Goal: Find specific fact: Find specific fact

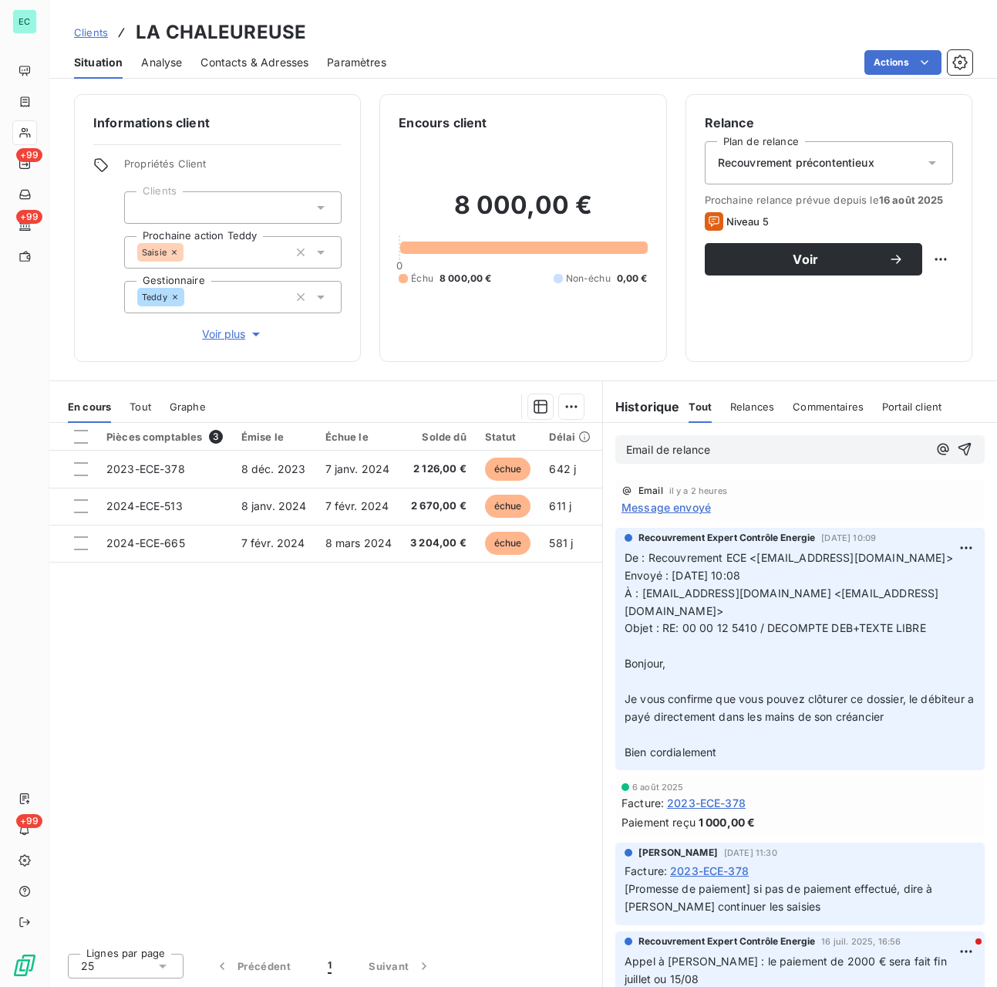
click at [91, 35] on span "Clients" at bounding box center [91, 32] width 34 height 12
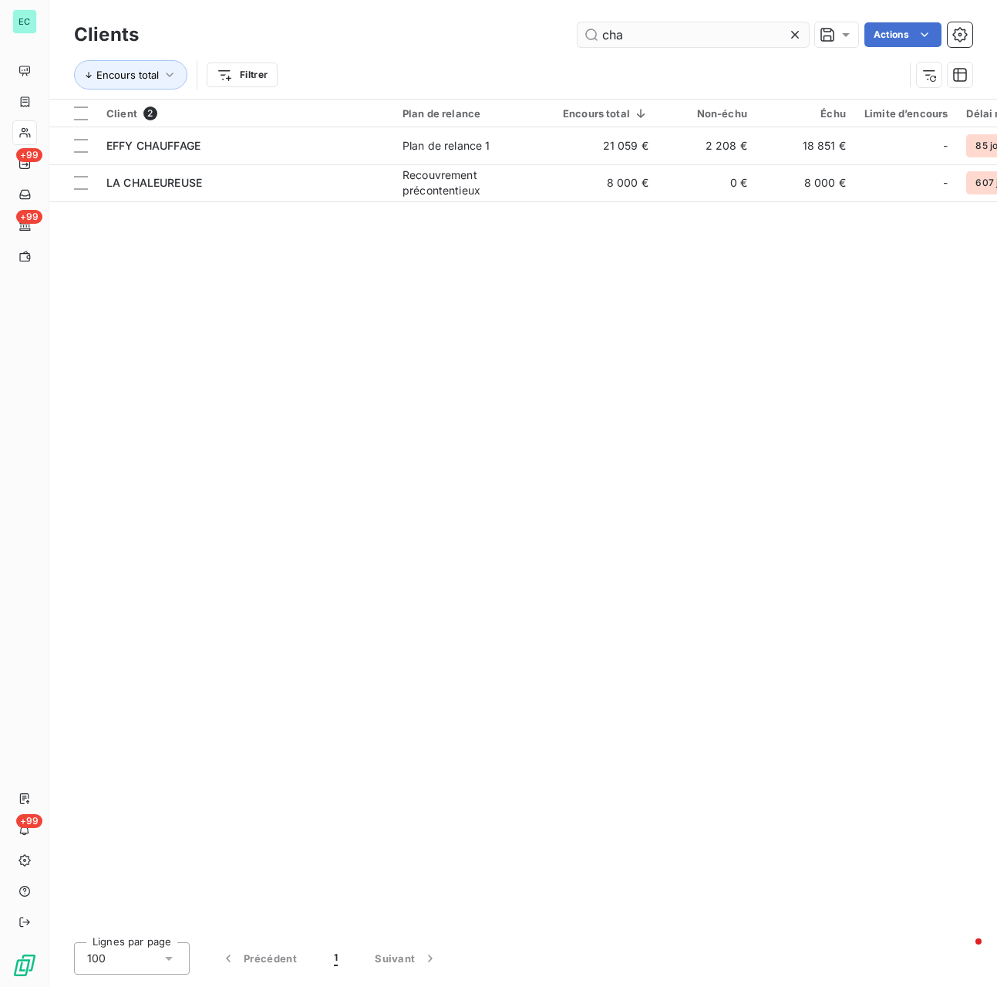
click at [687, 39] on input "cha" at bounding box center [693, 34] width 231 height 25
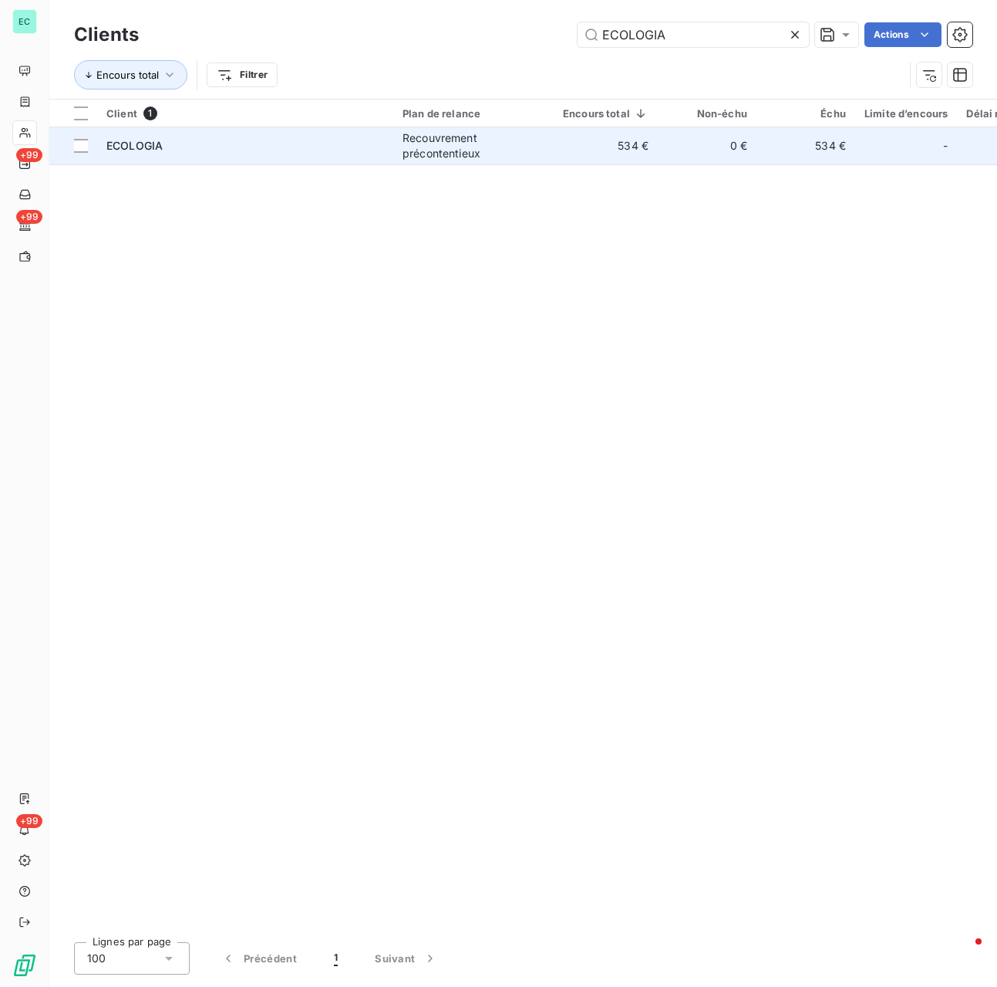
type input "ECOLOGIA"
click at [332, 156] on td "ECOLOGIA" at bounding box center [245, 145] width 296 height 37
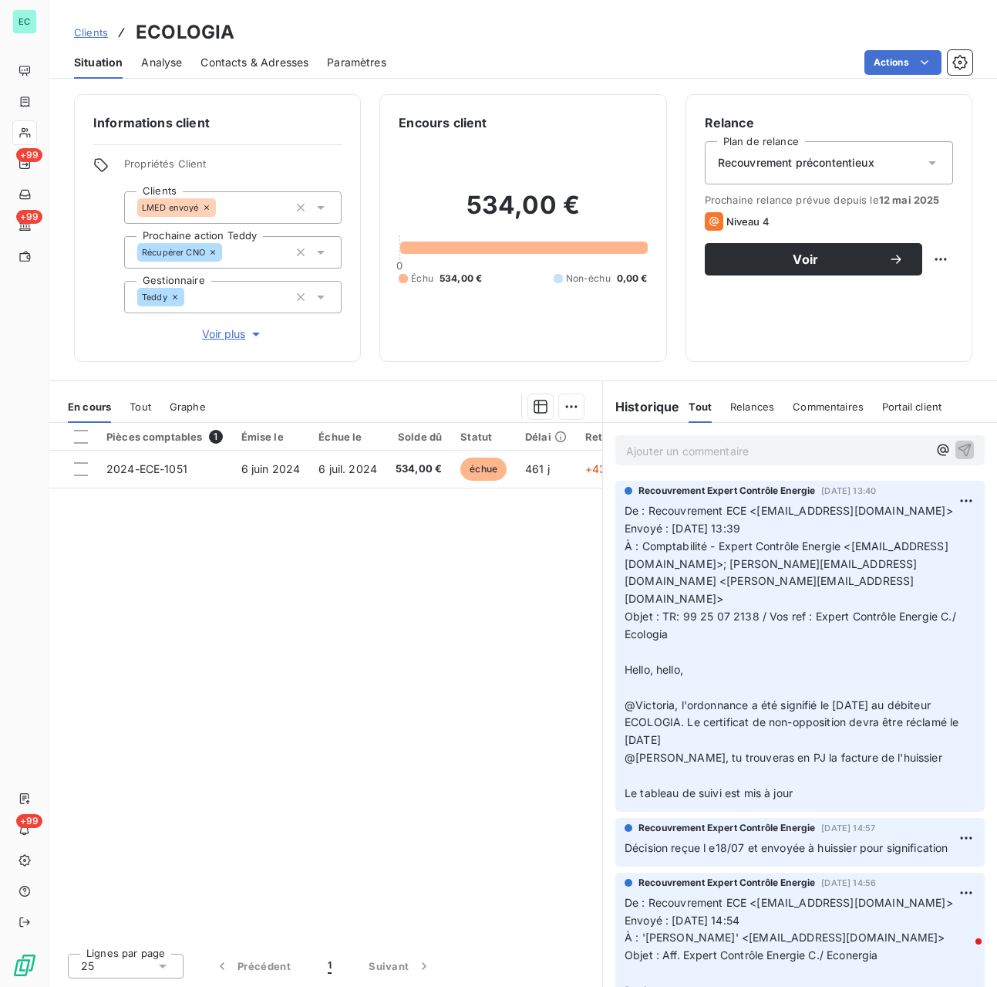
click at [685, 609] on span "Objet : TR: 99 25 07 2138 / Vos ref : Expert Contrôle Energie C./ Ecologia" at bounding box center [792, 624] width 335 height 31
click at [756, 609] on span "Objet : TR: 99 25 07 2138 / Vos ref : Expert Contrôle Energie C./ Ecologia" at bounding box center [792, 624] width 335 height 31
copy span "99 25 07 2138"
click at [32, 337] on div "EC +99 +99 +99" at bounding box center [24, 493] width 49 height 987
drag, startPoint x: 32, startPoint y: 336, endPoint x: -22, endPoint y: 336, distance: 54.0
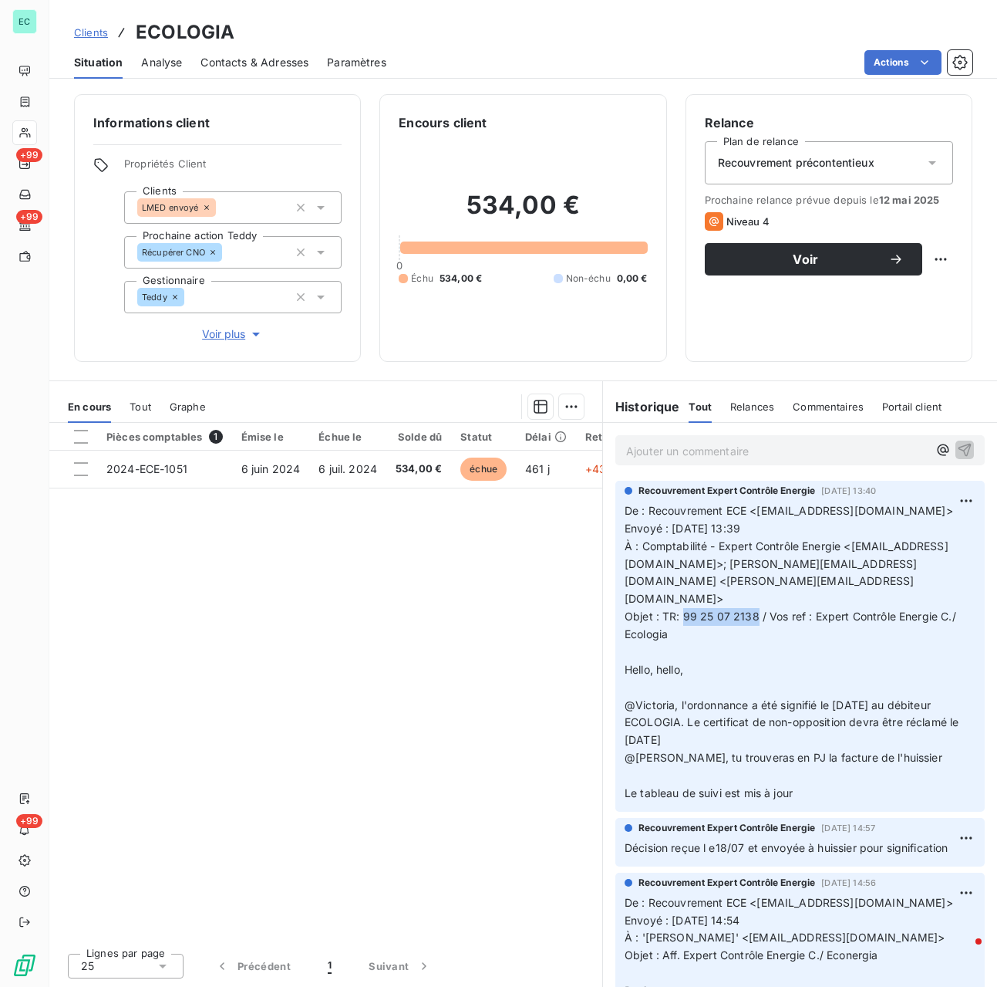
click at [0, 336] on html "EC +99 +99 +99 Clients ECOLOGIA Situation Analyse Contacts & Adresses Paramètre…" at bounding box center [498, 493] width 997 height 987
click at [472, 977] on div "Lignes par page 25 Précédent 1 Suivant" at bounding box center [325, 963] width 553 height 46
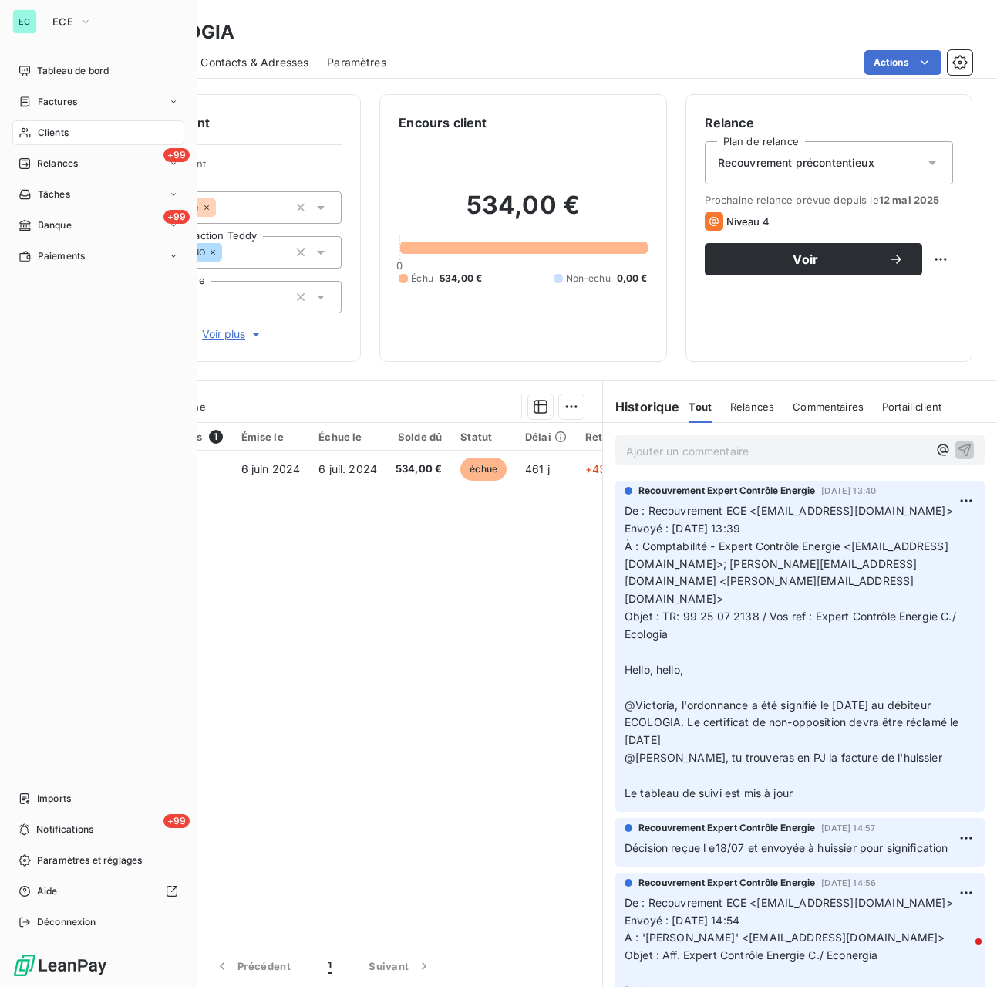
click at [44, 508] on div "Tableau de bord Factures Clients +99 Relances Tâches +99 Banque Paiements Impor…" at bounding box center [98, 497] width 172 height 876
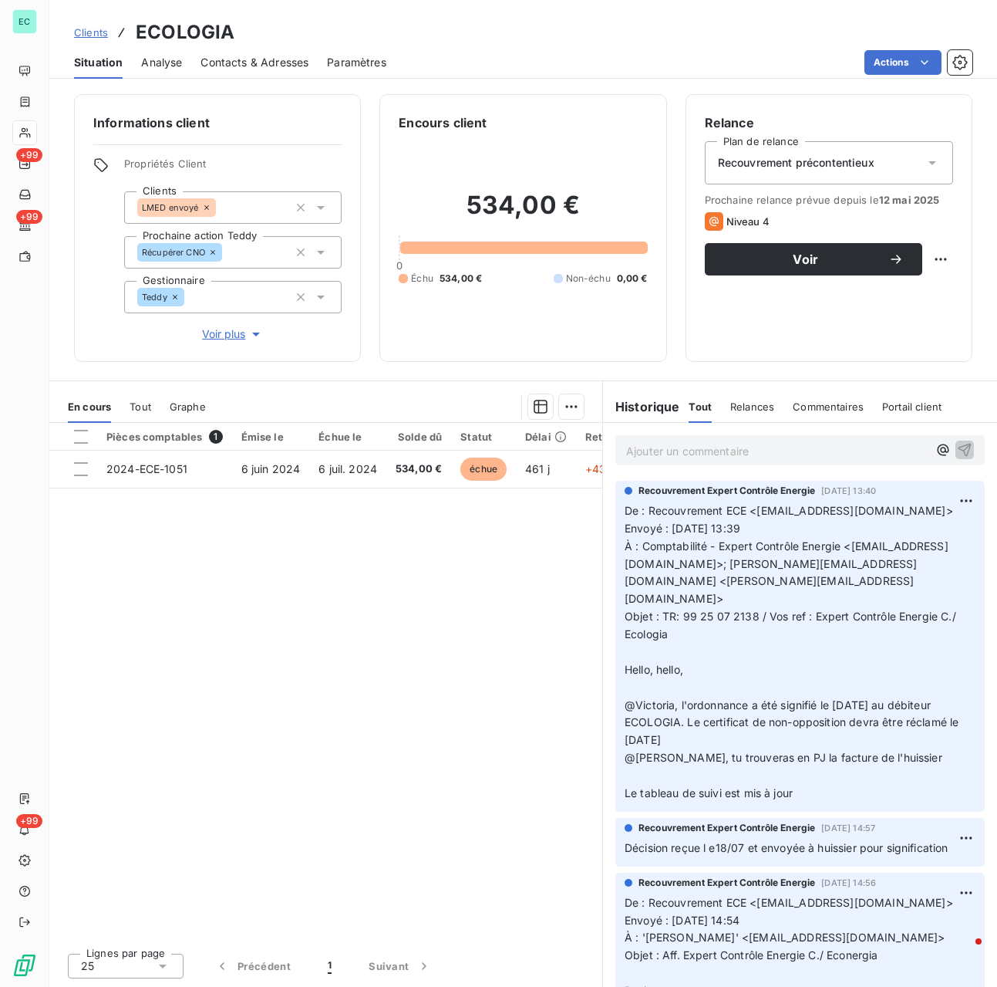
click at [88, 37] on span "Clients" at bounding box center [91, 32] width 34 height 12
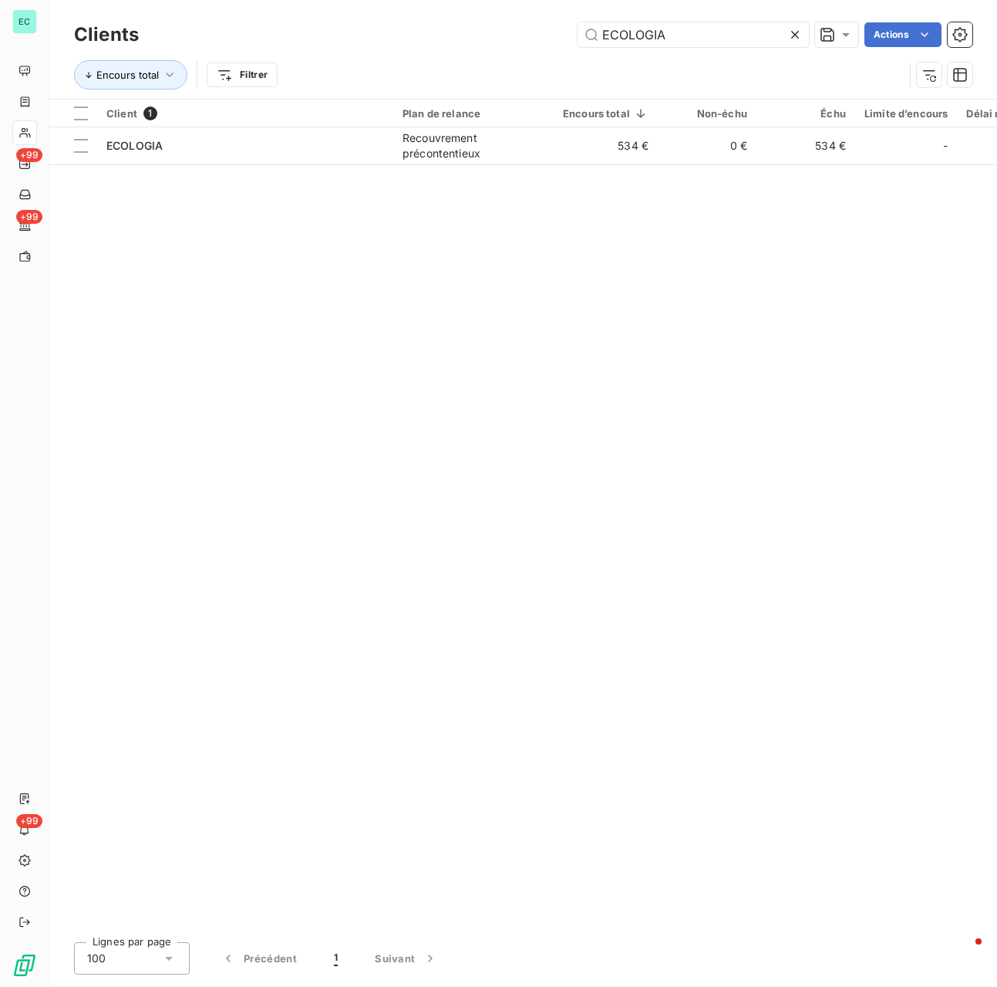
drag, startPoint x: 706, startPoint y: 29, endPoint x: 528, endPoint y: 48, distance: 179.2
click at [528, 48] on div "Clients ECOLOGIA Actions" at bounding box center [523, 35] width 899 height 32
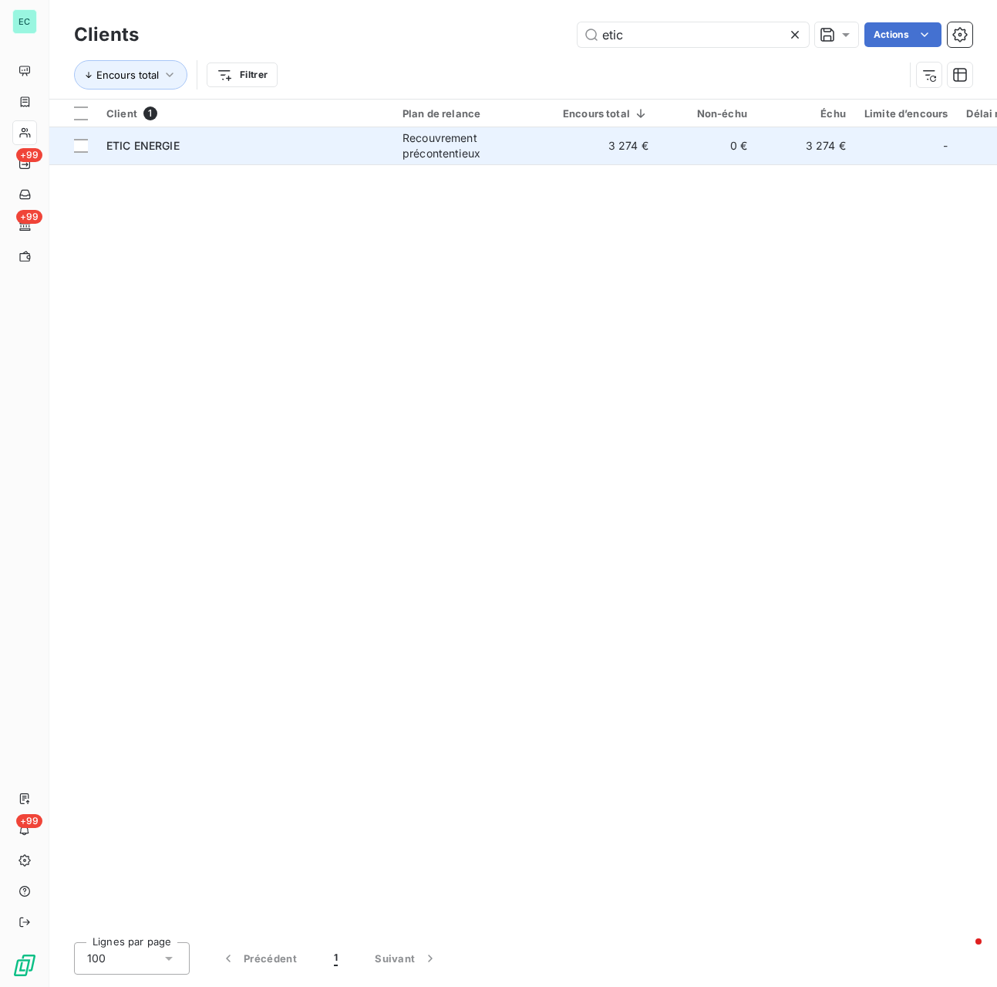
type input "etic"
click at [190, 150] on div "ETIC ENERGIE" at bounding box center [245, 145] width 278 height 15
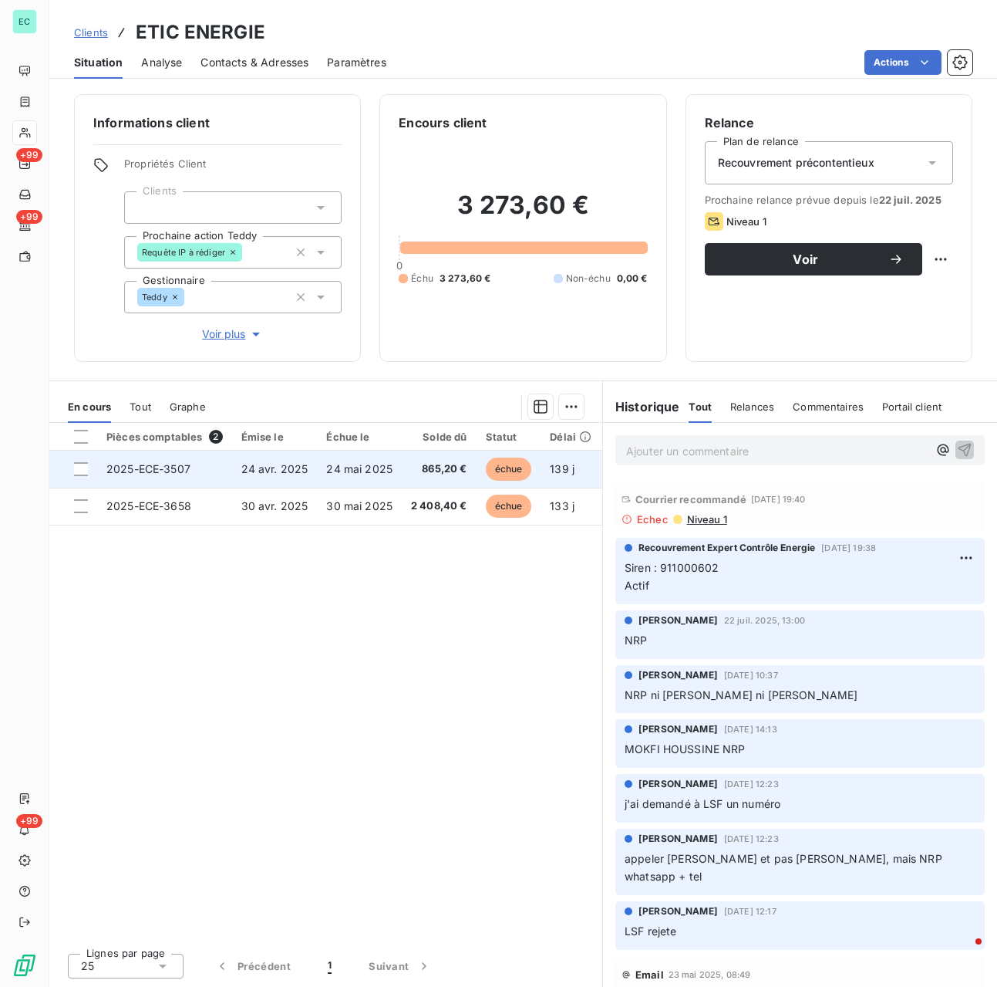
click at [280, 461] on td "24 avr. 2025" at bounding box center [275, 469] width 86 height 37
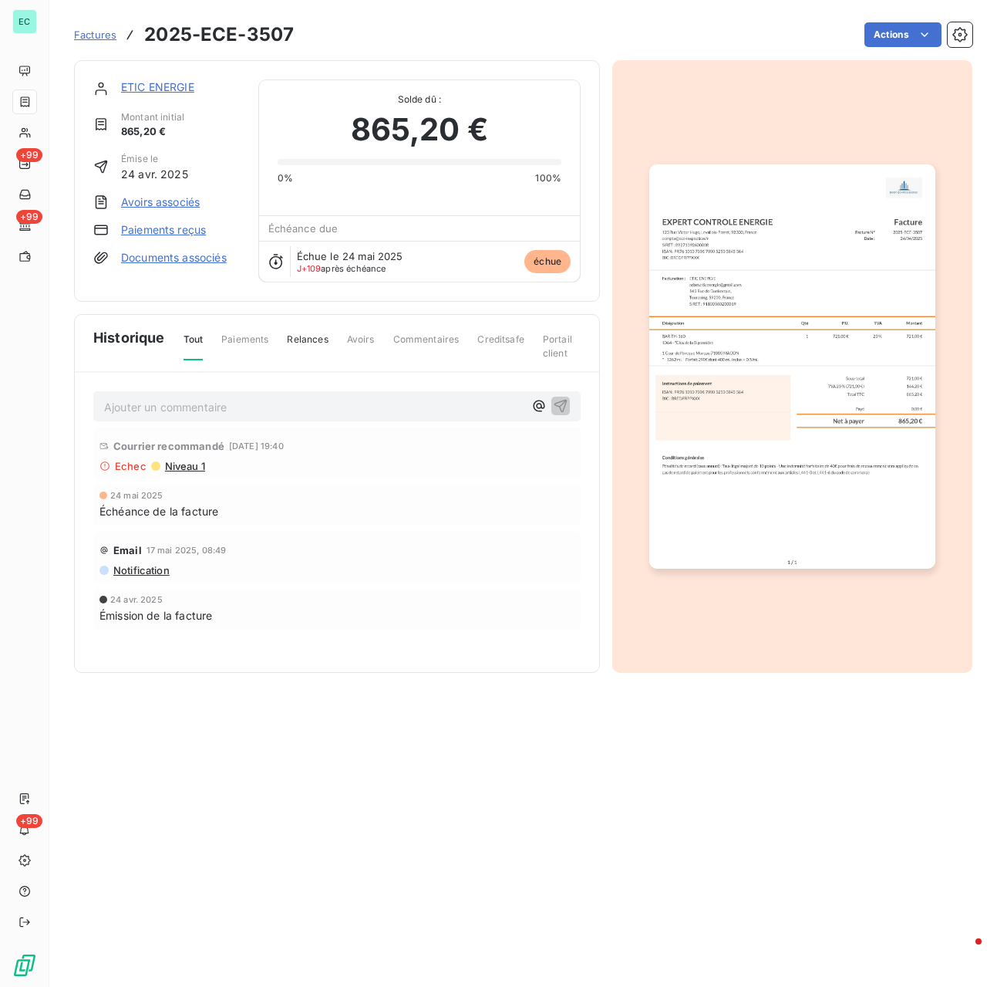
click at [835, 360] on img "button" at bounding box center [792, 365] width 285 height 403
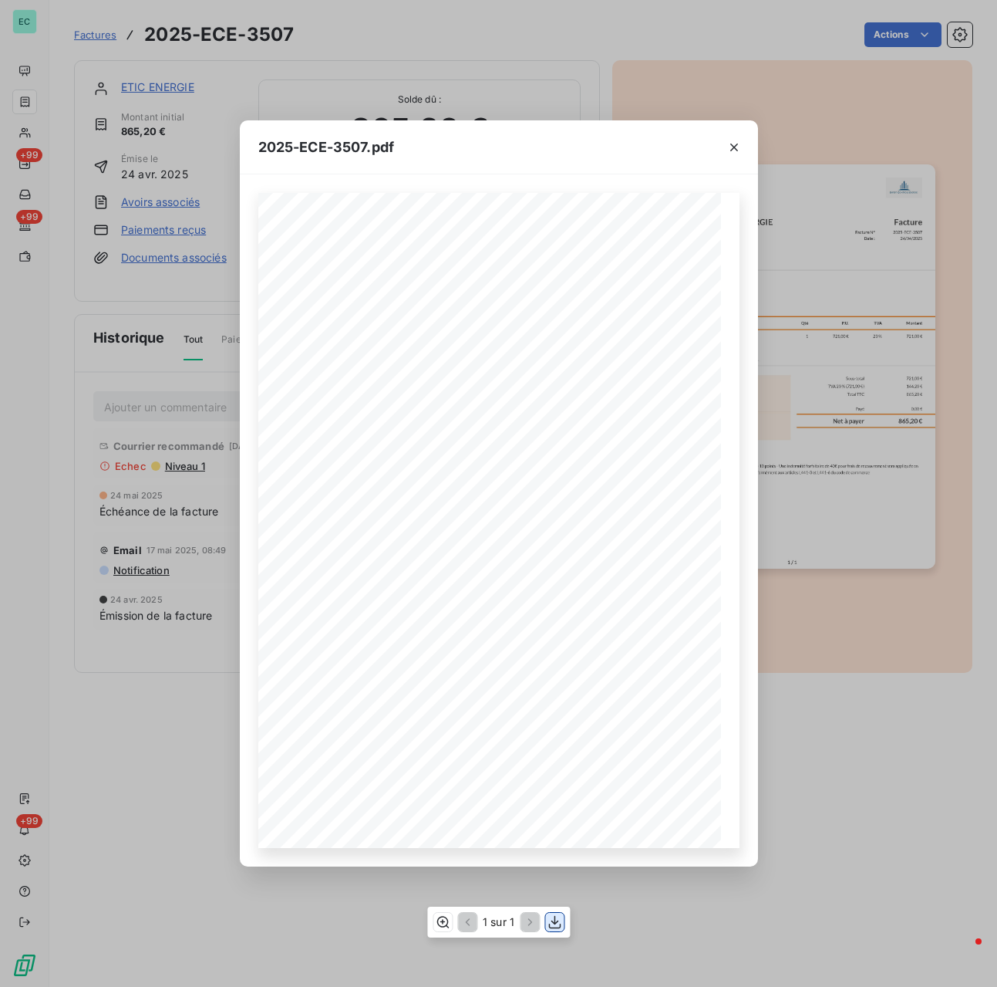
click at [562, 920] on icon "button" at bounding box center [554, 921] width 15 height 15
drag, startPoint x: 921, startPoint y: 642, endPoint x: 893, endPoint y: 637, distance: 28.2
click at [921, 642] on div "2025-ECE-3507.pdf Facture N° 2025-ECE-3507 Date : [DATE] Facture Facturation : …" at bounding box center [498, 493] width 997 height 987
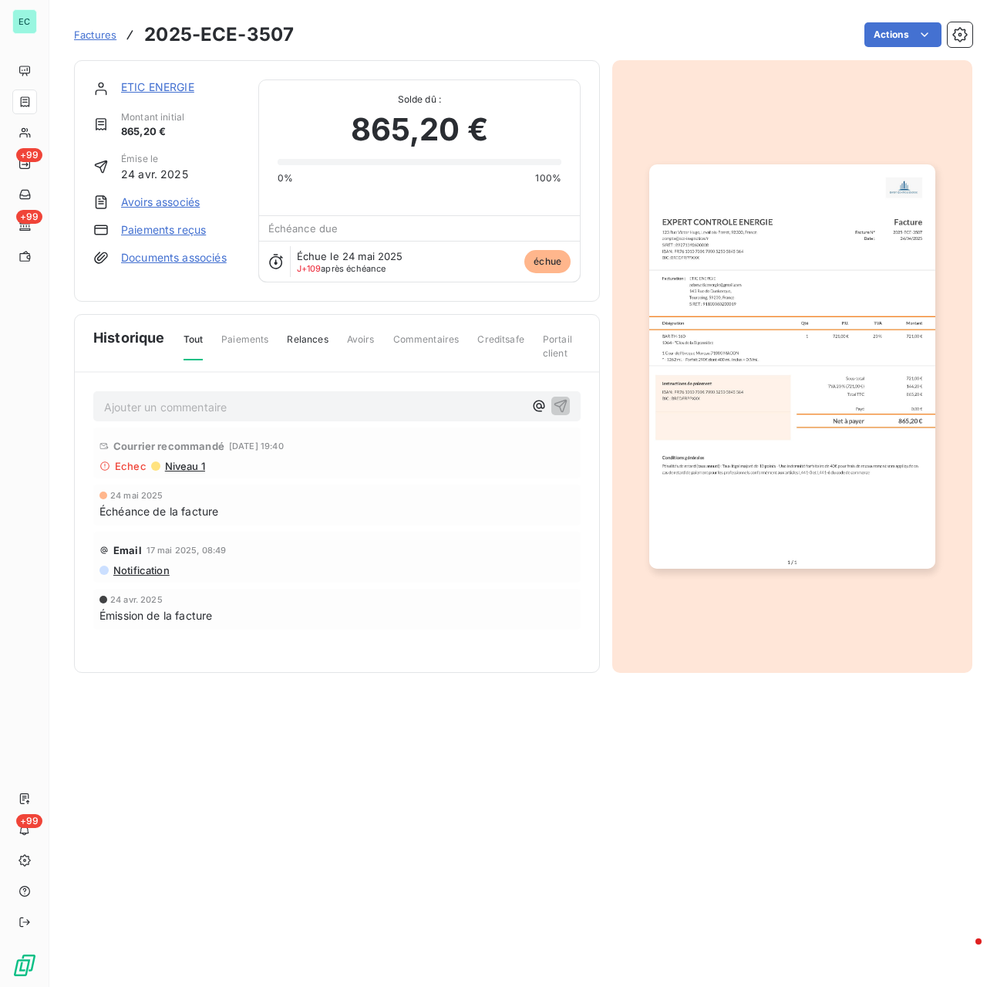
click at [146, 86] on link "ETIC ENERGIE" at bounding box center [157, 86] width 73 height 13
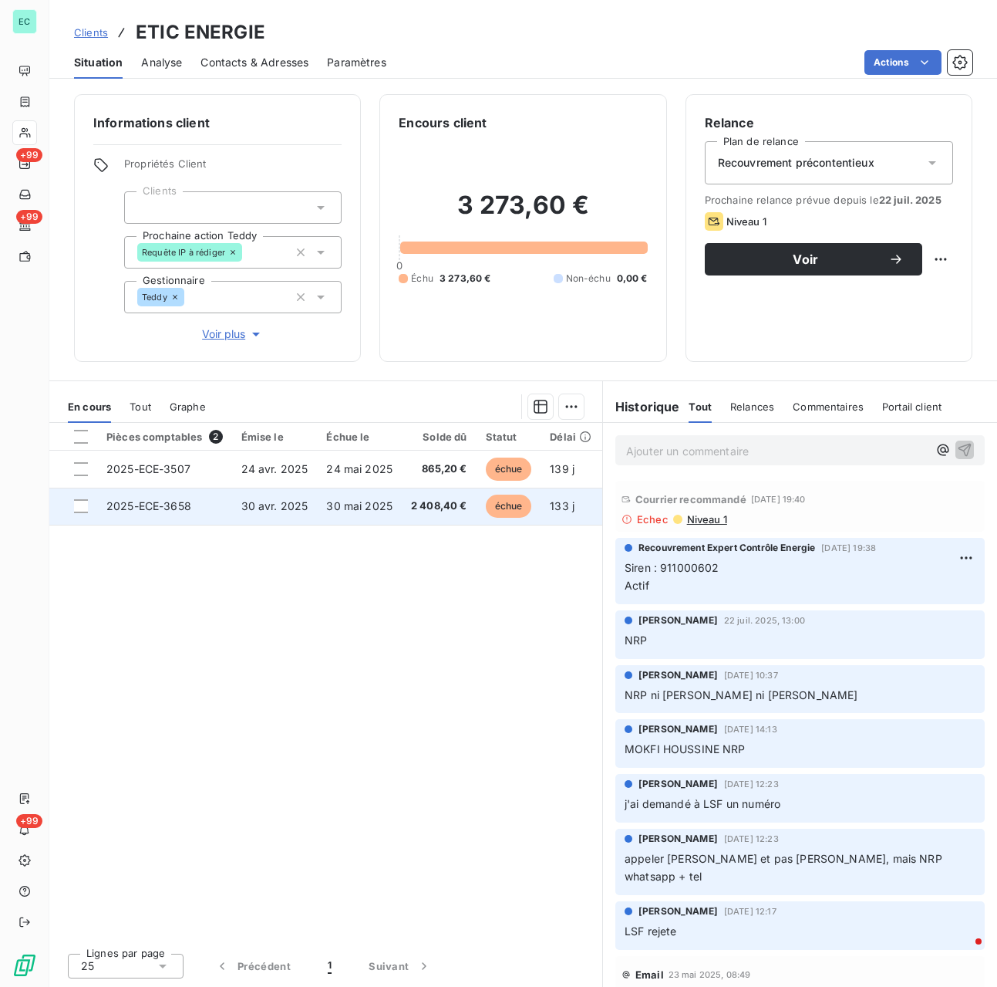
click at [224, 511] on td "2025-ECE-3658" at bounding box center [164, 506] width 135 height 37
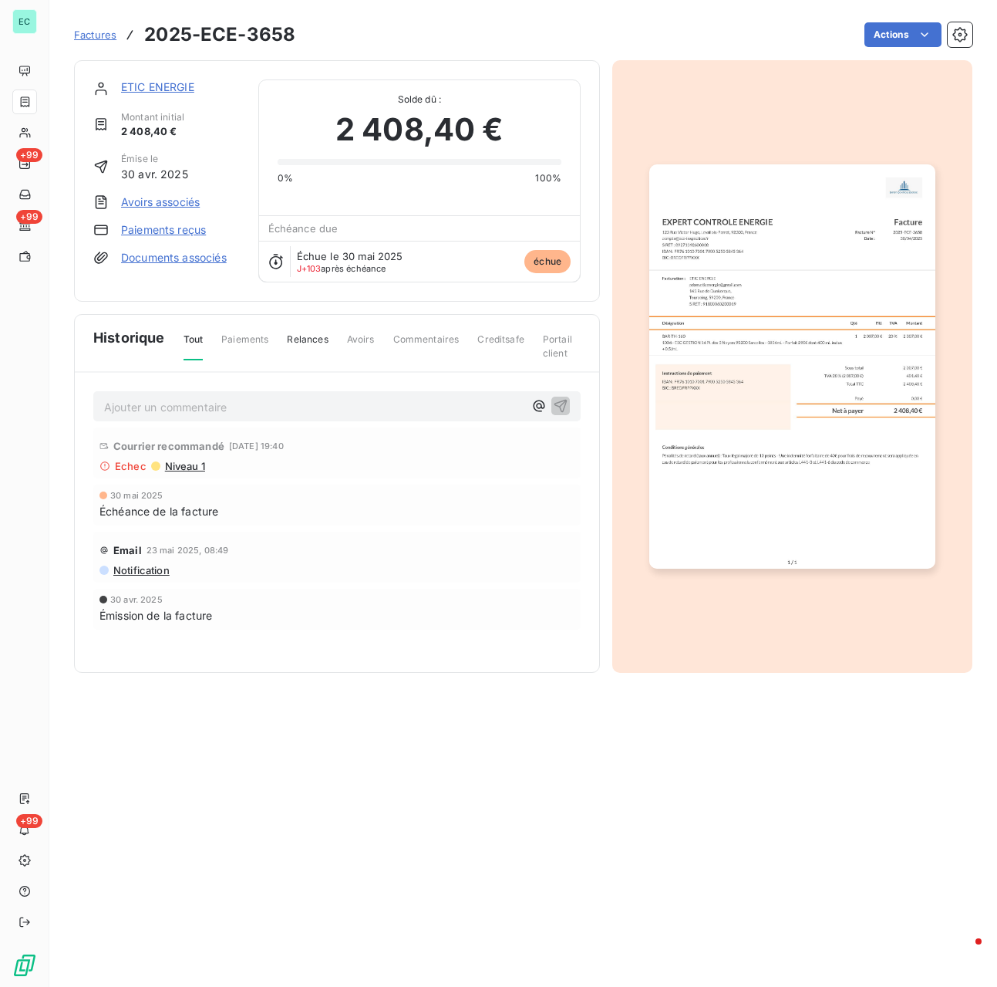
click at [832, 304] on img "button" at bounding box center [792, 365] width 285 height 403
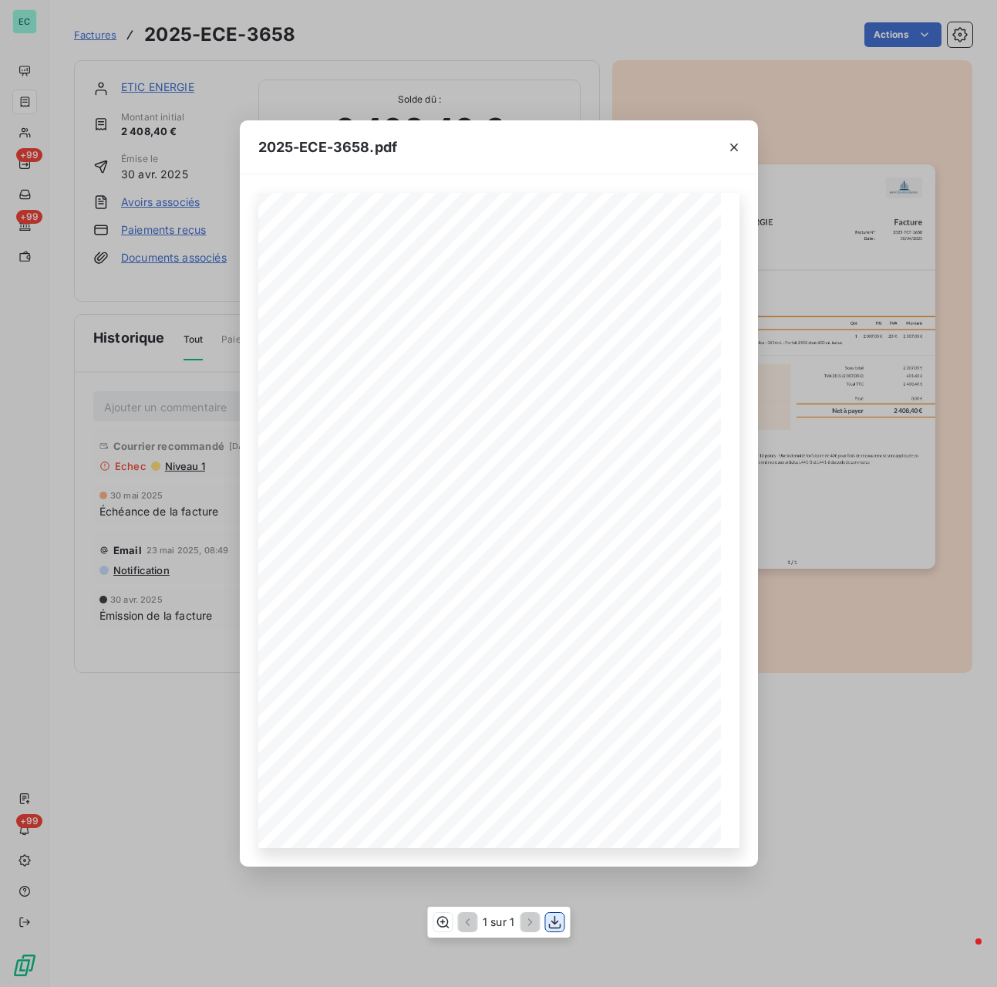
click at [552, 924] on icon "button" at bounding box center [554, 921] width 15 height 15
click at [194, 787] on div "2025-ECE-3658.pdf Facture N° 2025-ECE-3658 Date : [DATE] Facture Facturation : …" at bounding box center [498, 493] width 997 height 987
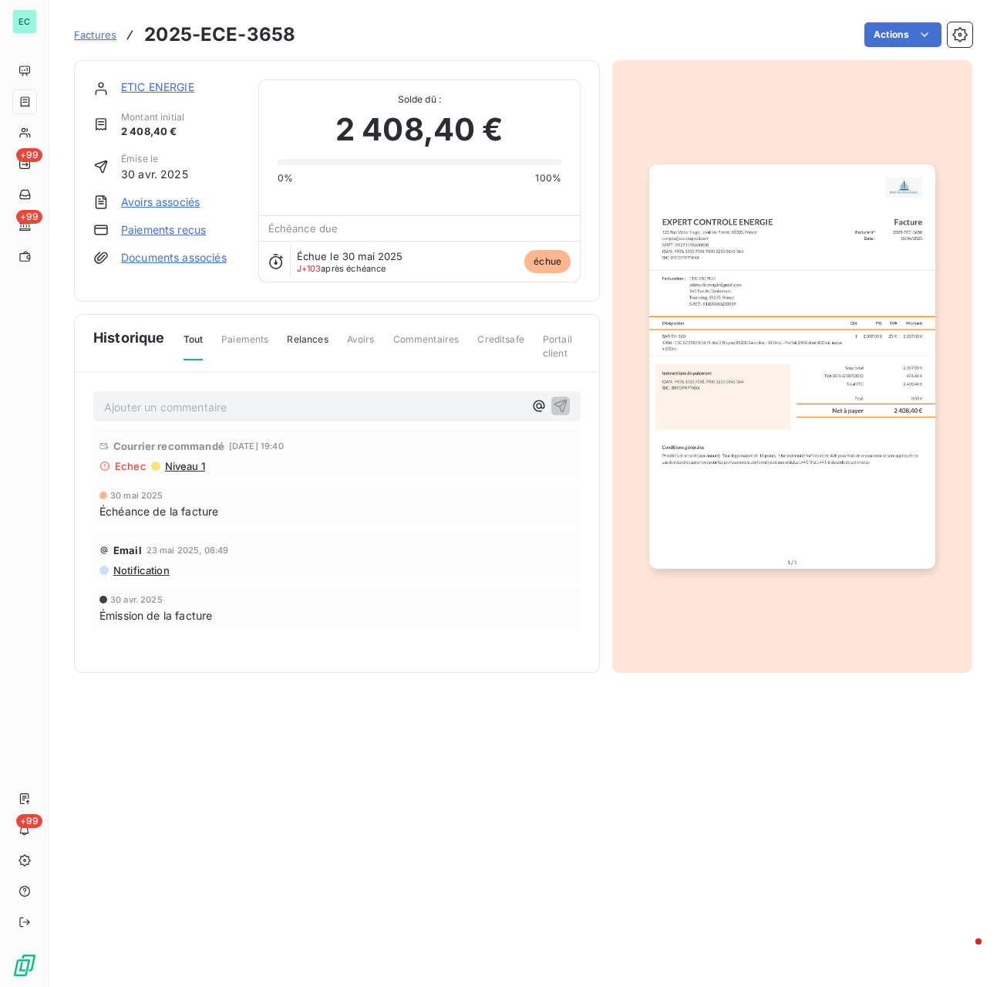
click at [157, 89] on link "ETIC ENERGIE" at bounding box center [157, 86] width 73 height 13
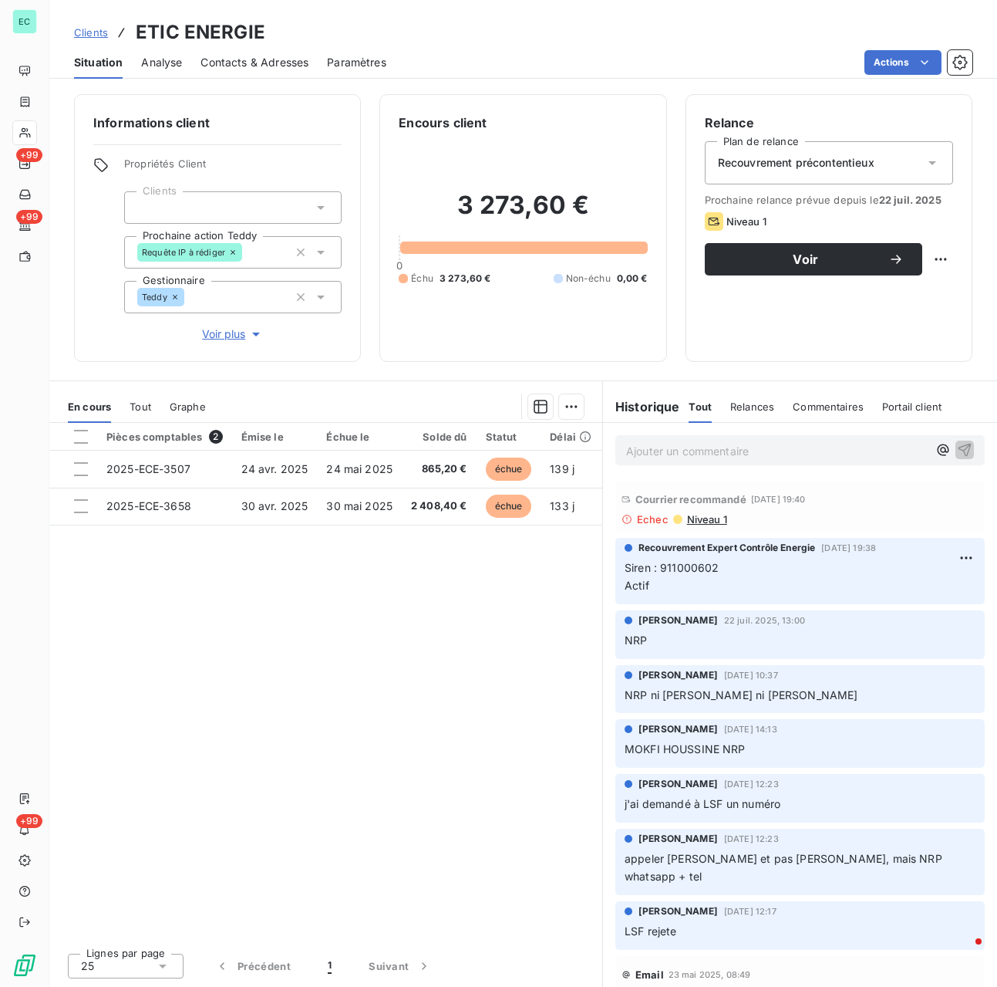
click at [717, 522] on span "Niveau 1" at bounding box center [707, 519] width 42 height 12
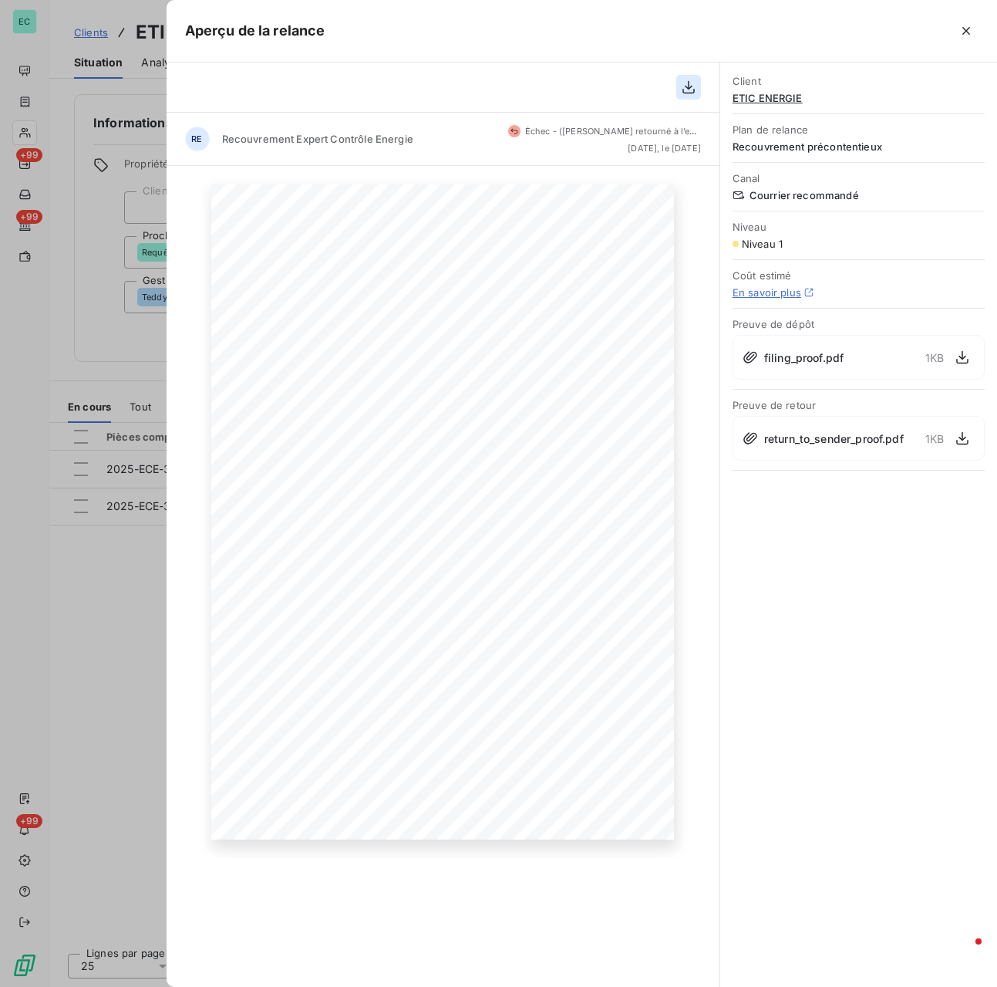
click at [687, 86] on icon "button" at bounding box center [688, 86] width 15 height 15
click at [36, 315] on div at bounding box center [498, 493] width 997 height 987
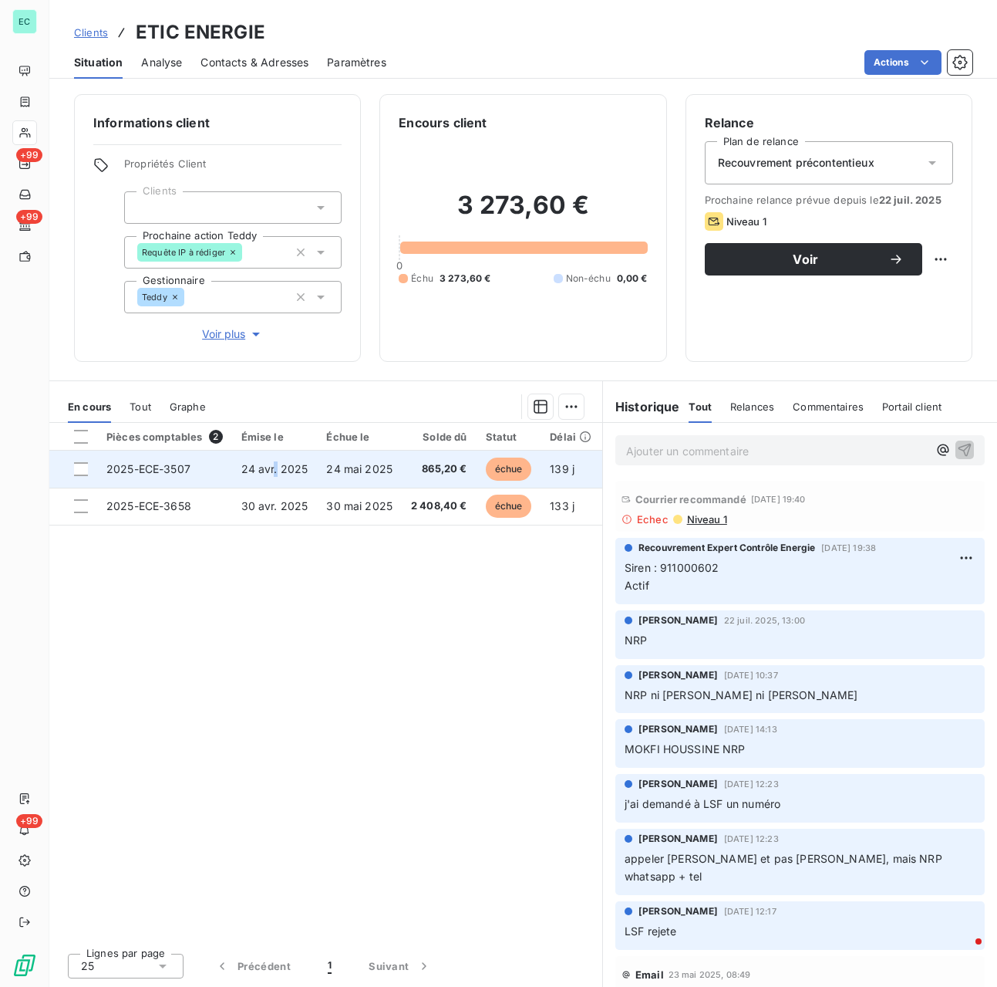
click at [274, 471] on span "24 avr. 2025" at bounding box center [274, 468] width 67 height 13
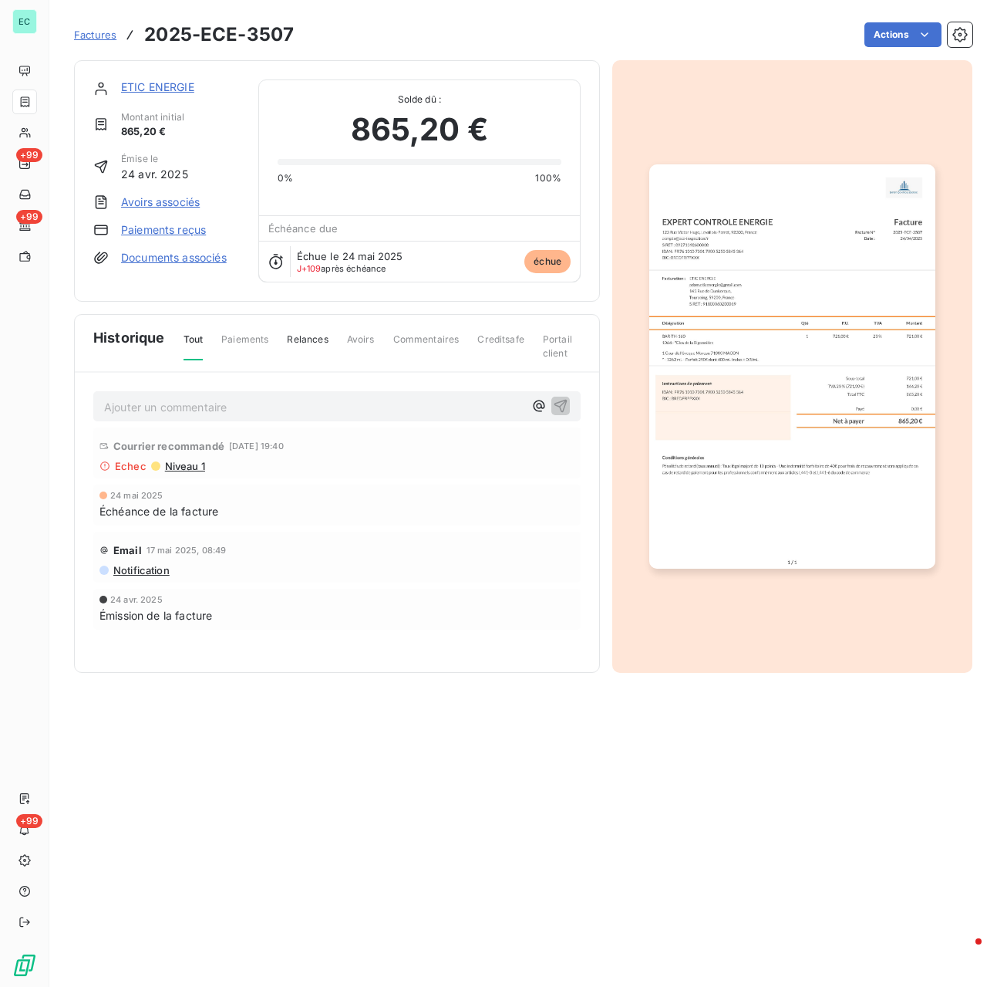
click at [652, 395] on img "button" at bounding box center [792, 365] width 285 height 403
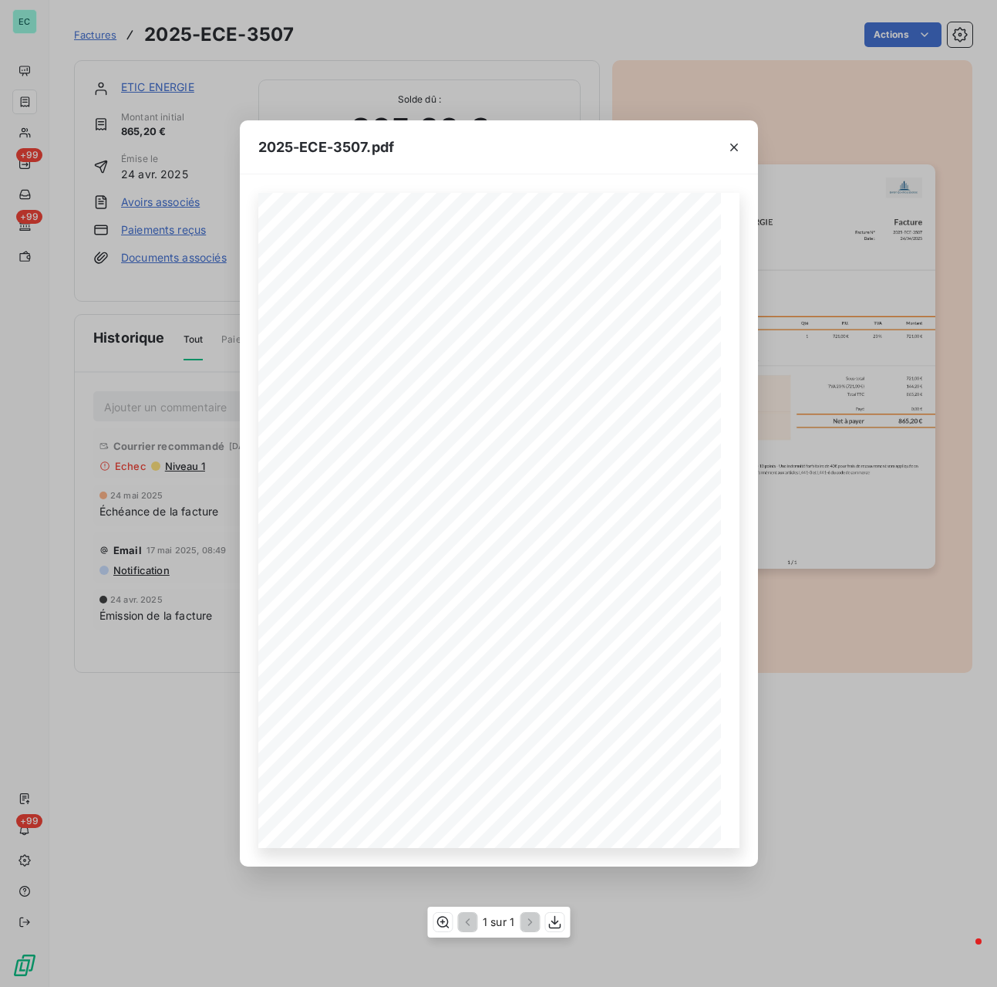
click at [360, 417] on span "SIRET : 91100060200019" at bounding box center [367, 418] width 71 height 7
click at [360, 418] on span "SIRET : 91100060200019" at bounding box center [367, 418] width 71 height 7
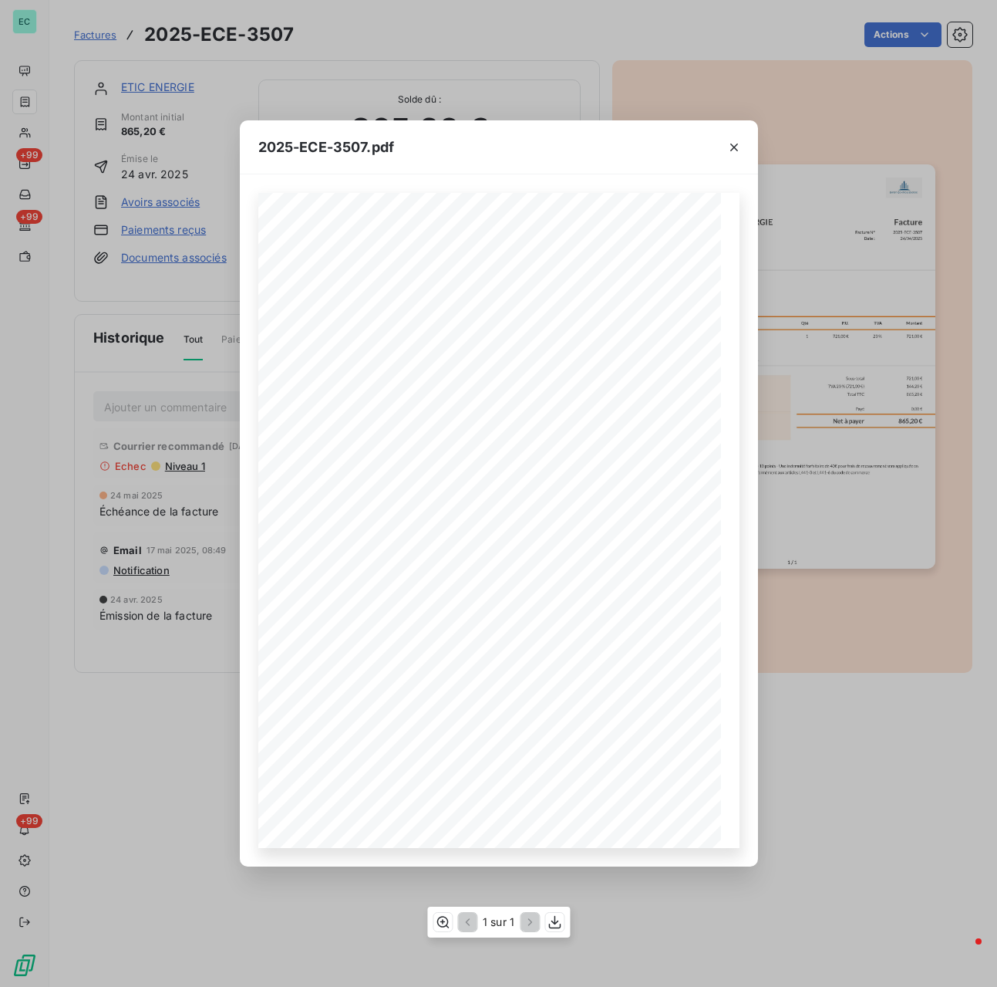
click at [370, 449] on span at bounding box center [404, 449] width 160 height 7
click at [367, 417] on span "SIRET : 91100060200019" at bounding box center [367, 418] width 71 height 7
click at [368, 419] on span "SIRET : 91100060200019" at bounding box center [367, 418] width 71 height 7
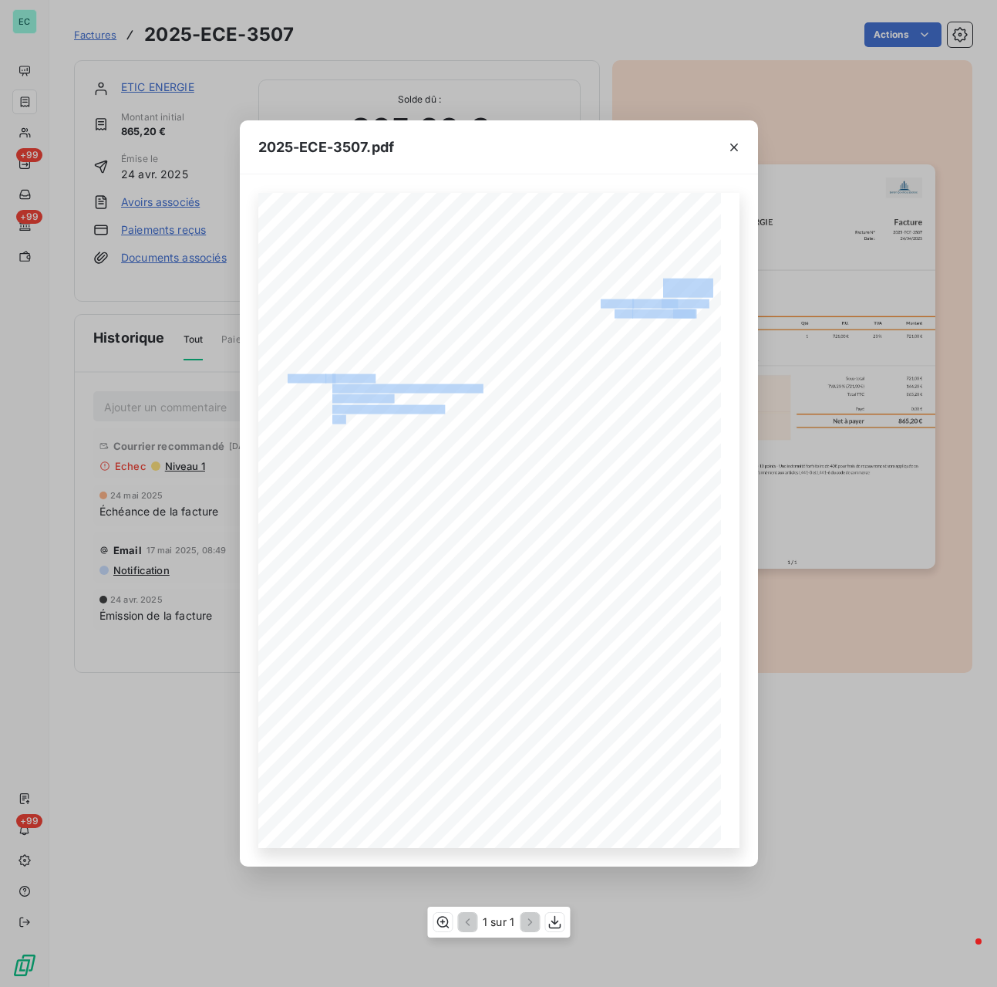
click at [422, 419] on div "Facture N° 2025-ECE-3507 Date : [DATE] Facture Facturation : ETIC ENERGIE [EMAI…" at bounding box center [498, 520] width 481 height 655
click at [388, 420] on span "SIRET : 91100060200019" at bounding box center [367, 418] width 71 height 7
copy span "91100060200019"
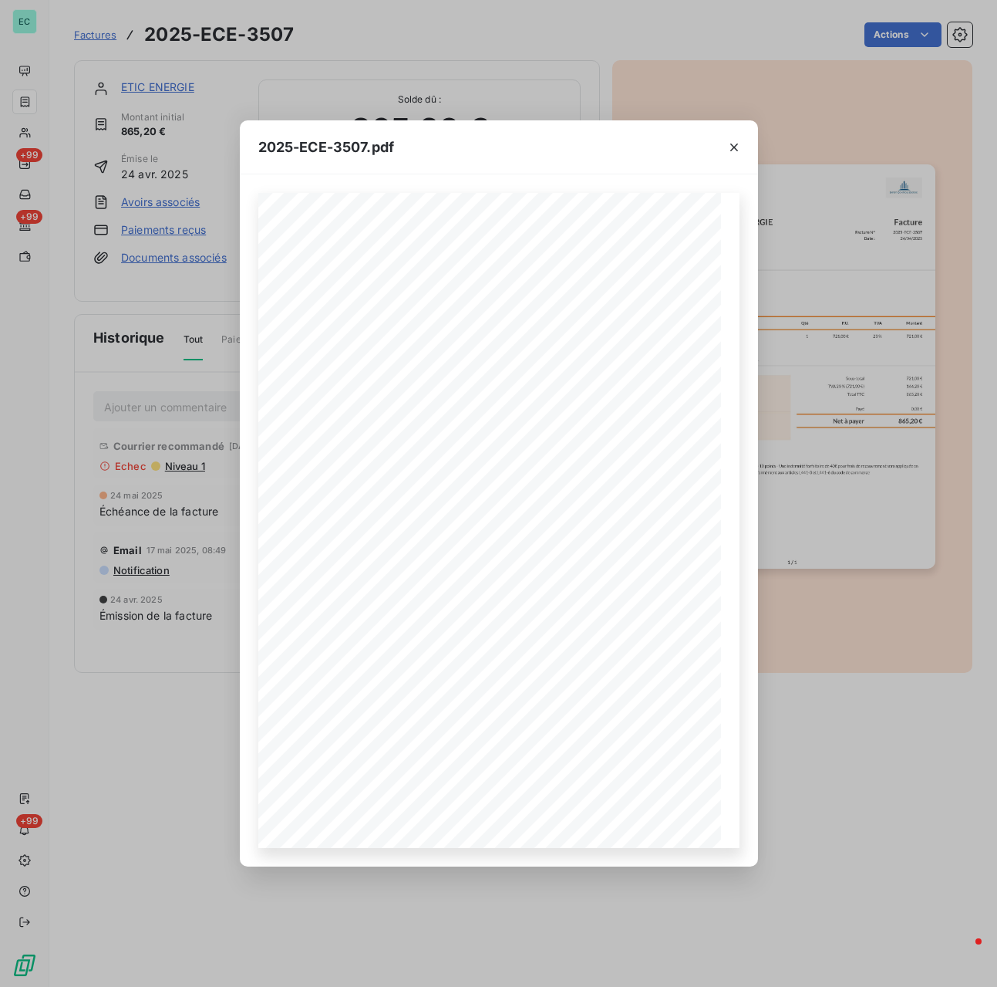
click at [895, 656] on div "2025-ECE-3507.pdf Facture N° 2025-ECE-3507 Date : [DATE] Facture Facturation : …" at bounding box center [498, 493] width 997 height 987
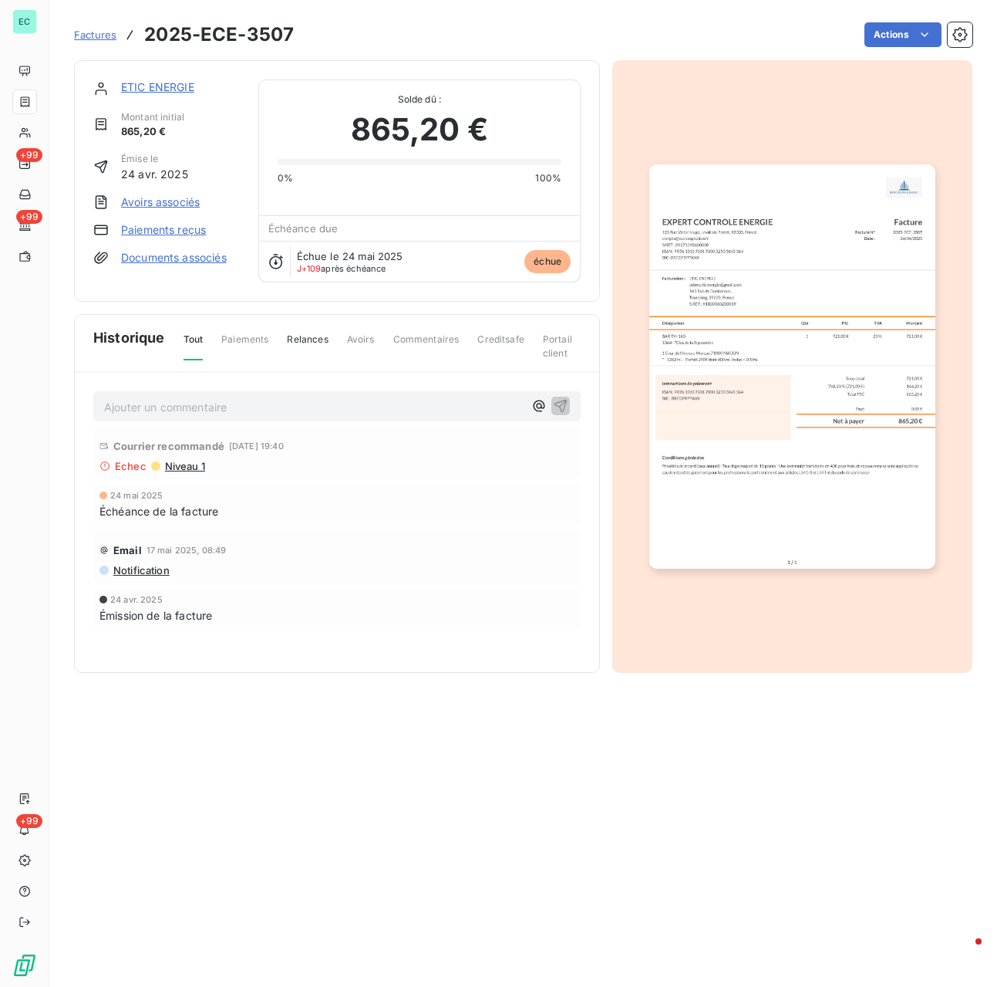
click at [171, 83] on link "ETIC ENERGIE" at bounding box center [157, 86] width 73 height 13
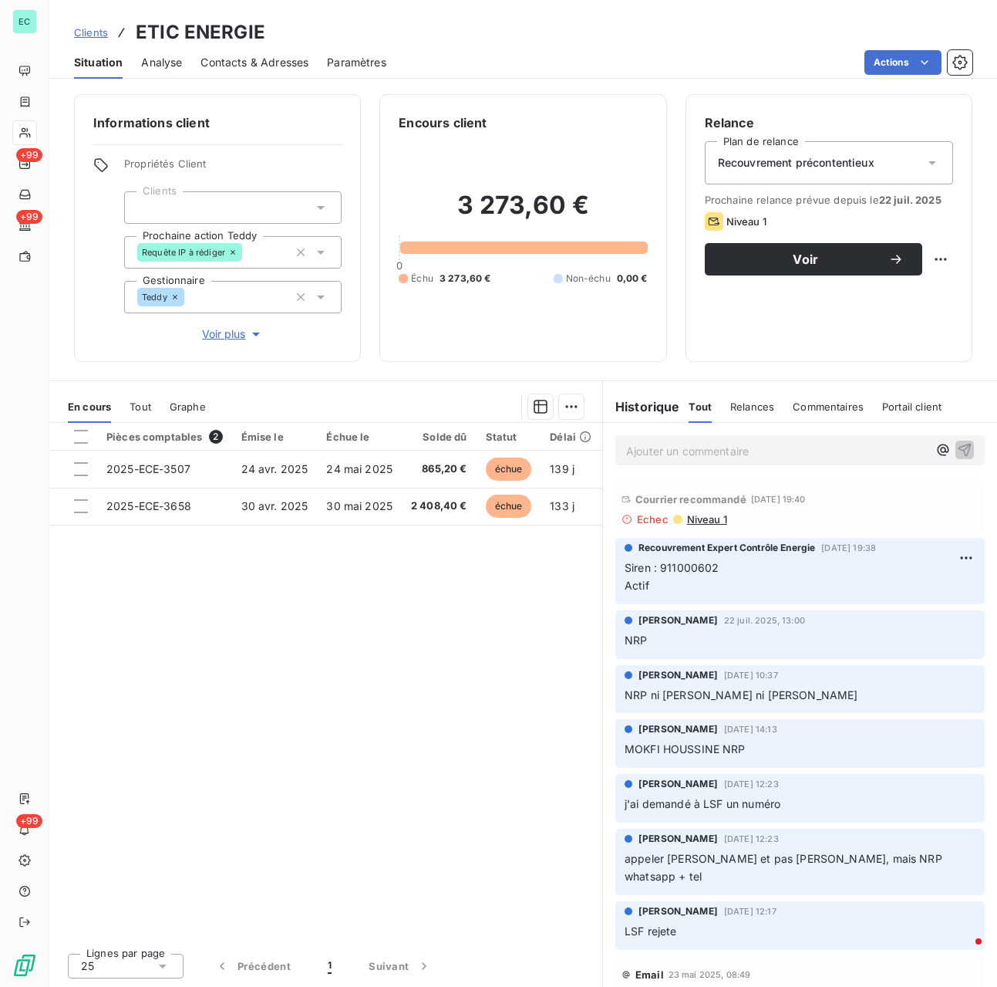
click at [716, 445] on p "Ajouter un commentaire ﻿" at bounding box center [777, 450] width 302 height 19
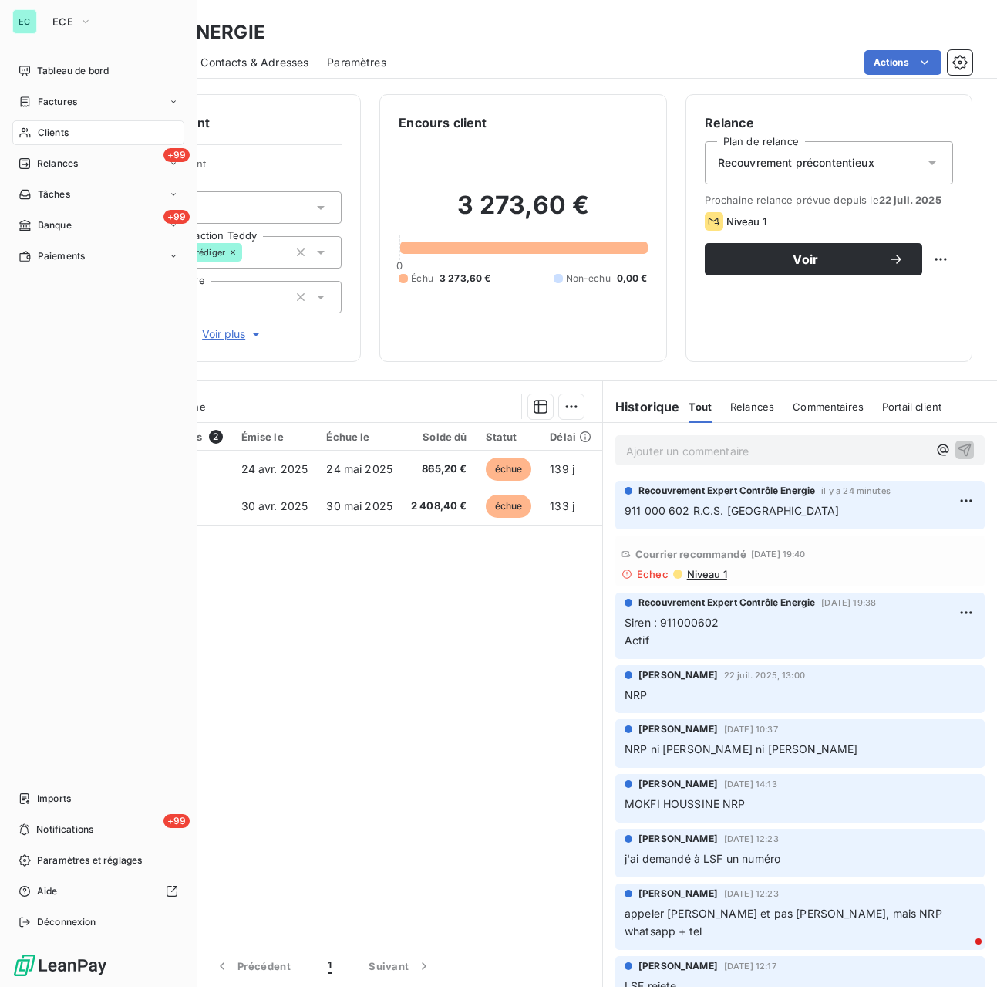
click at [14, 751] on div "Tableau de bord Factures Clients +99 Relances Tâches +99 Banque Paiements Impor…" at bounding box center [98, 497] width 172 height 876
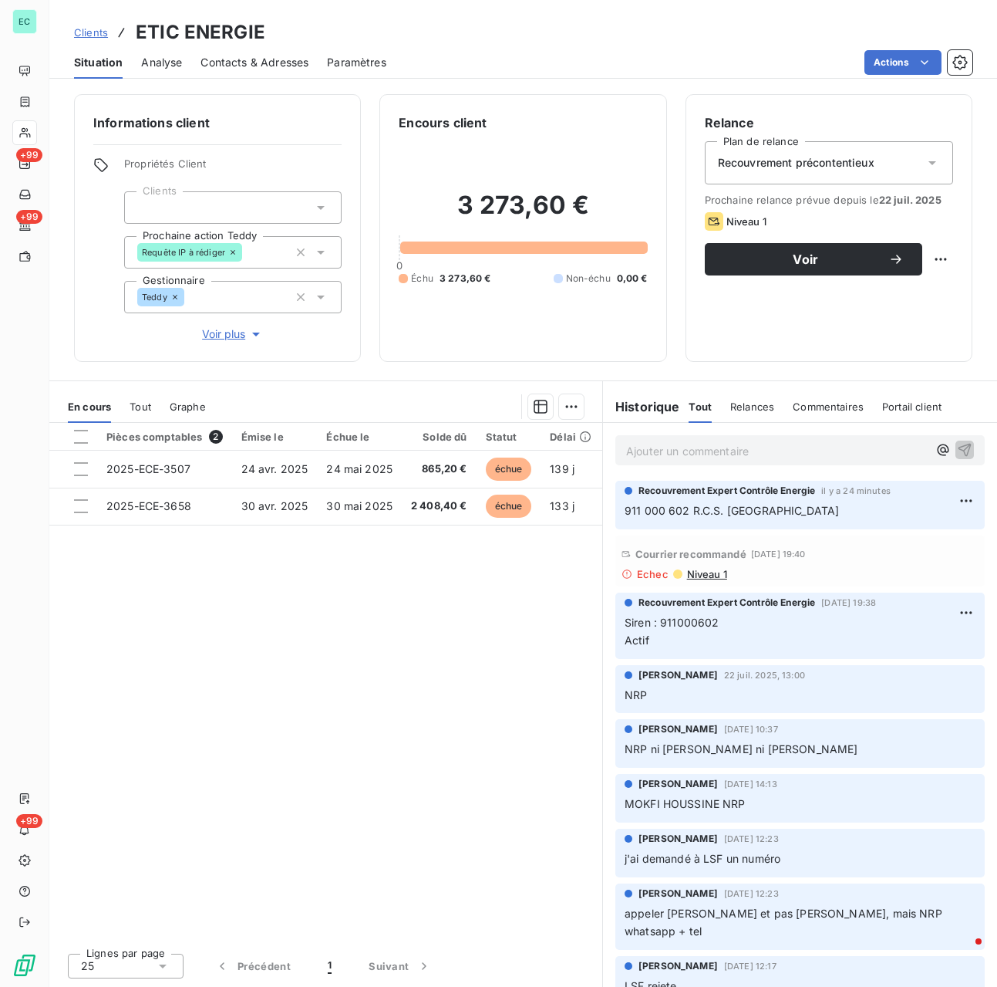
click at [694, 578] on span "Niveau 1" at bounding box center [707, 574] width 42 height 12
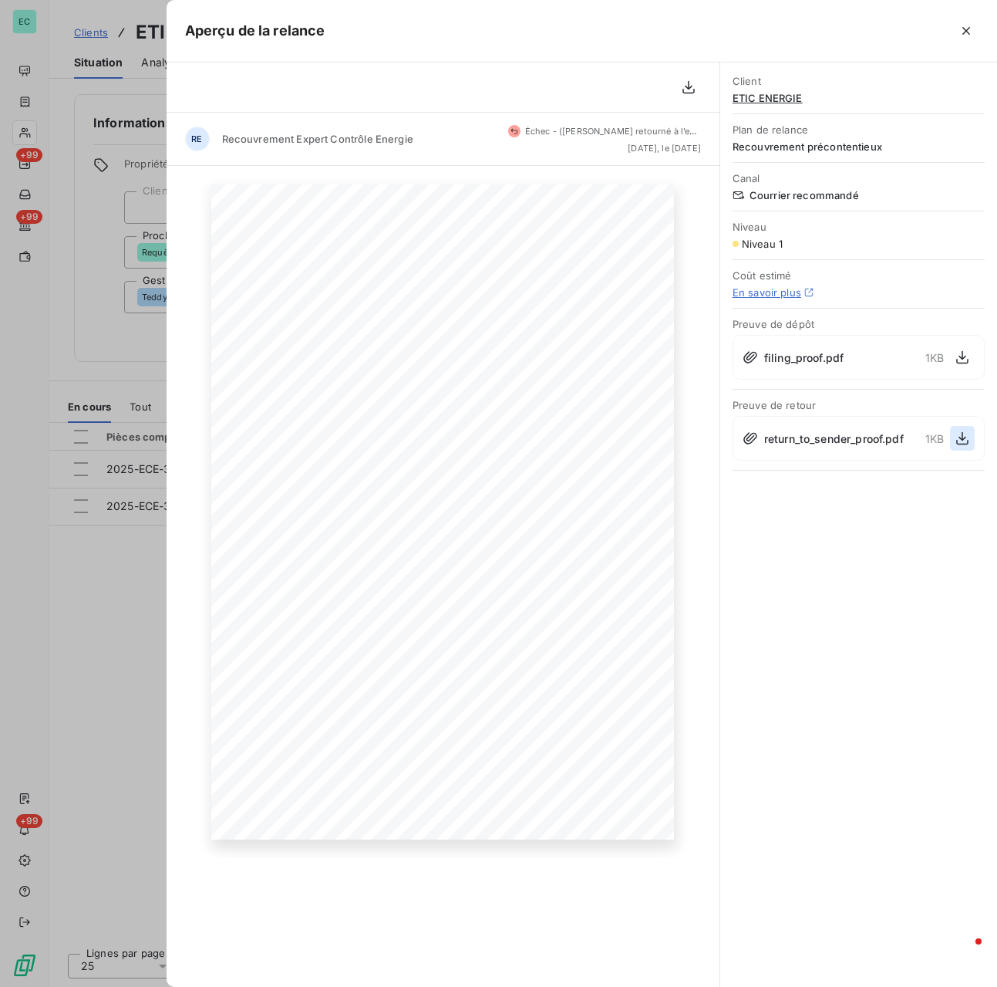
click at [960, 442] on icon "button" at bounding box center [962, 437] width 15 height 15
click at [62, 288] on div at bounding box center [498, 493] width 997 height 987
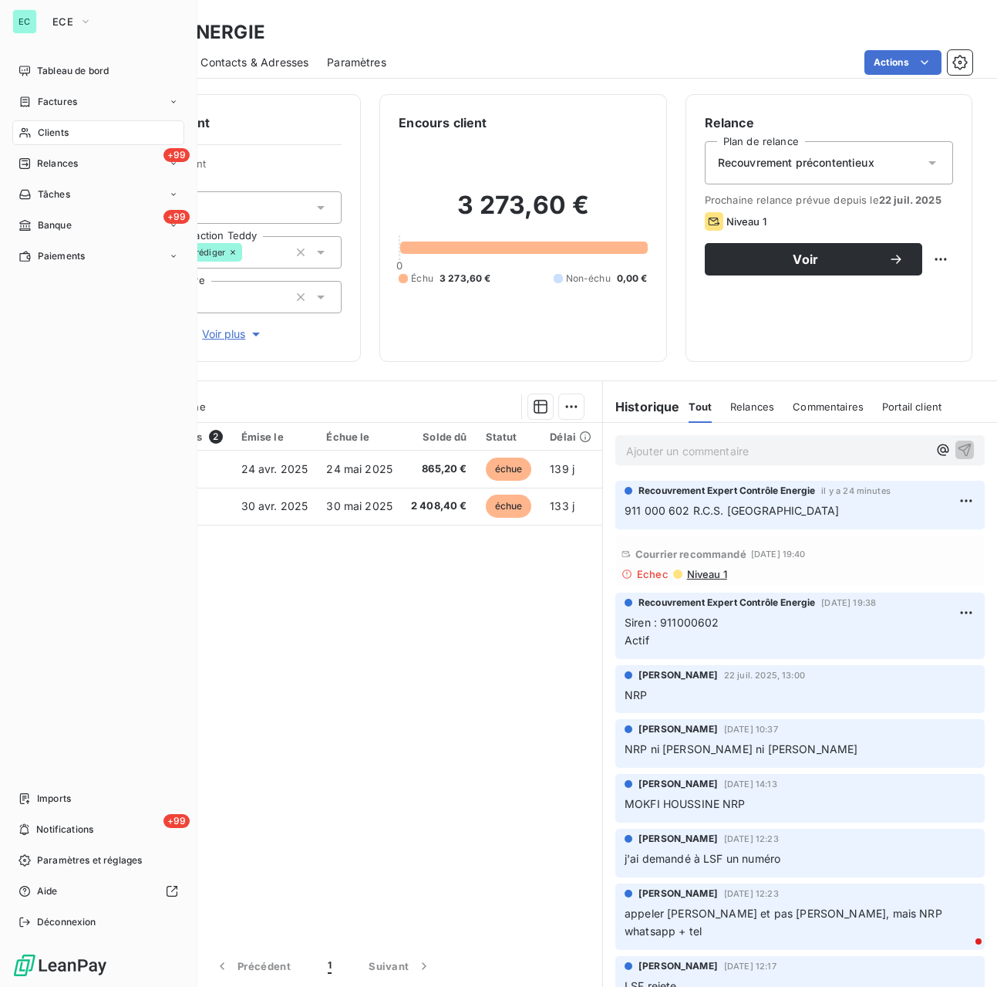
click at [35, 760] on div "Tableau de bord Factures Clients +99 Relances Tâches +99 Banque Paiements Impor…" at bounding box center [98, 497] width 172 height 876
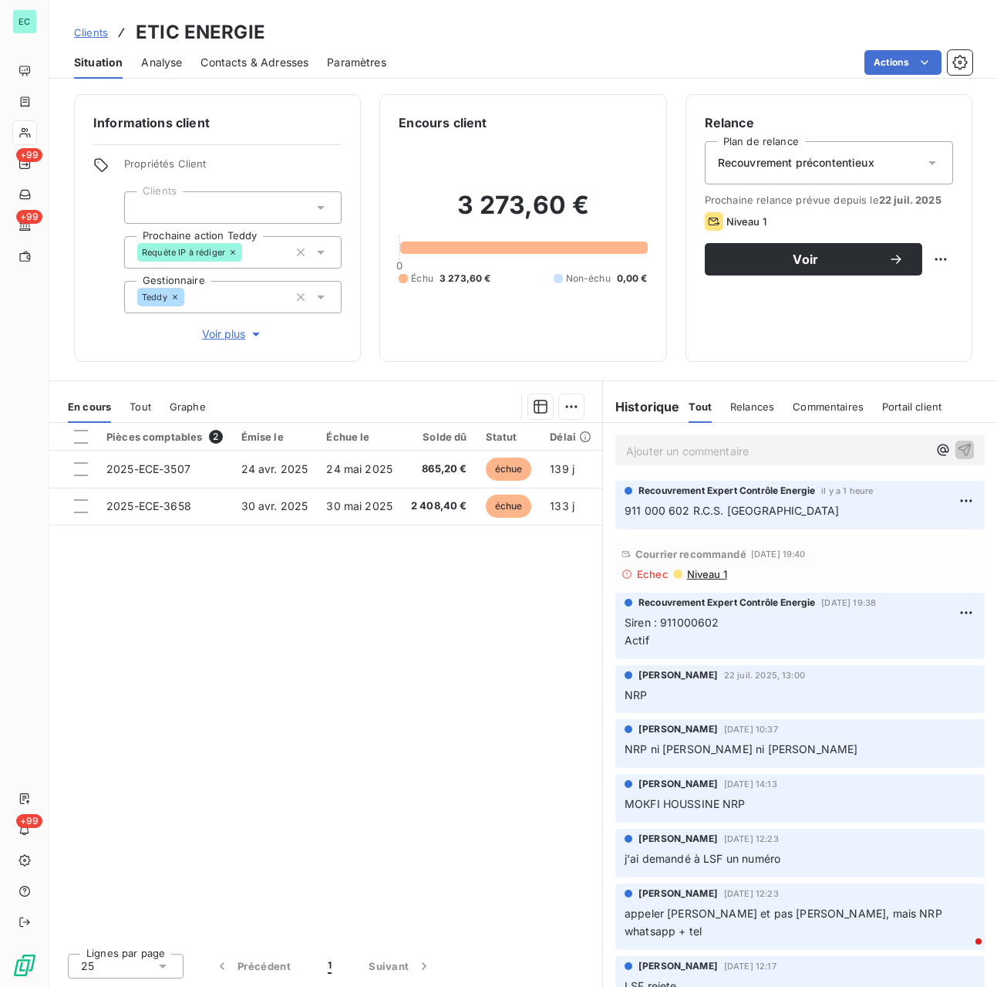
click at [697, 574] on span "Niveau 1" at bounding box center [707, 574] width 42 height 12
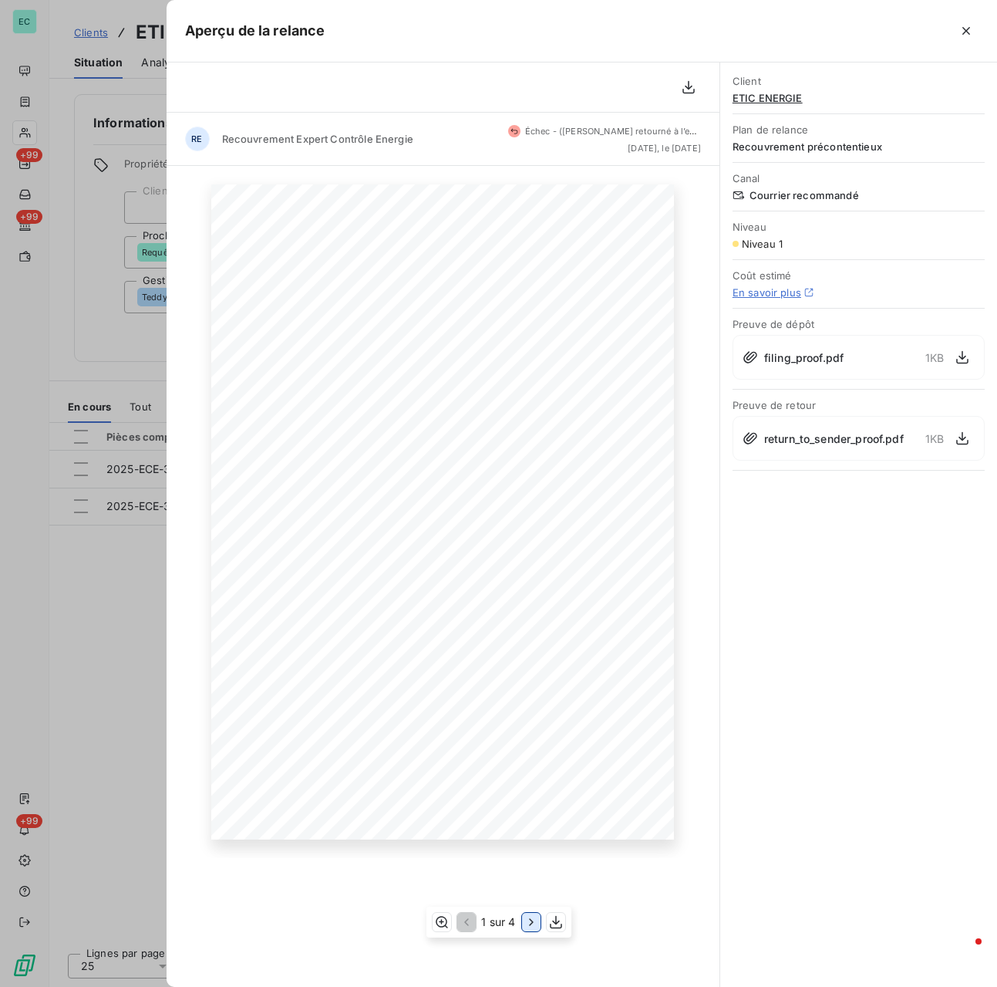
click at [538, 923] on icon "button" at bounding box center [531, 921] width 15 height 15
click at [5, 505] on div at bounding box center [498, 493] width 997 height 987
